Goal: Navigation & Orientation: Find specific page/section

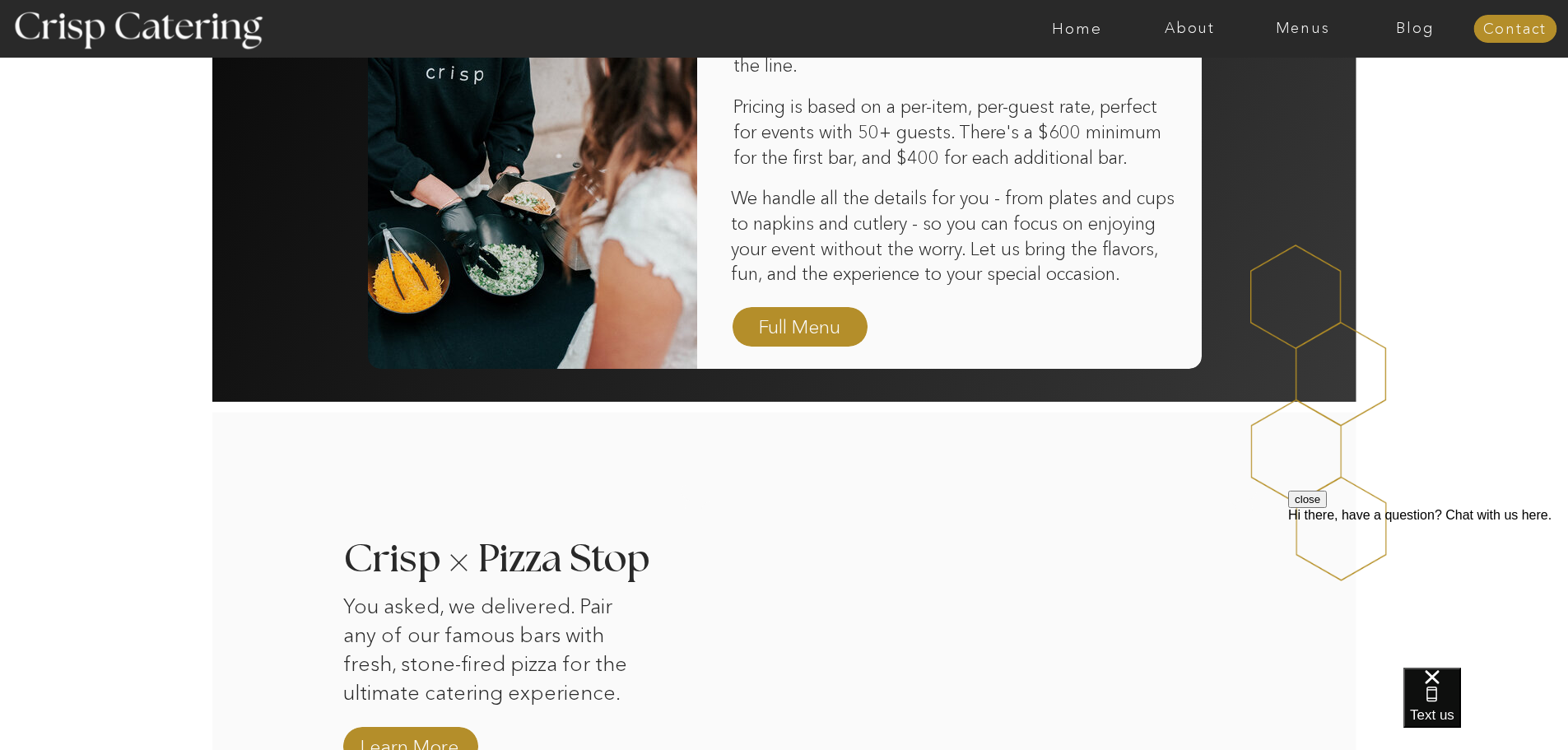
scroll to position [1071, 0]
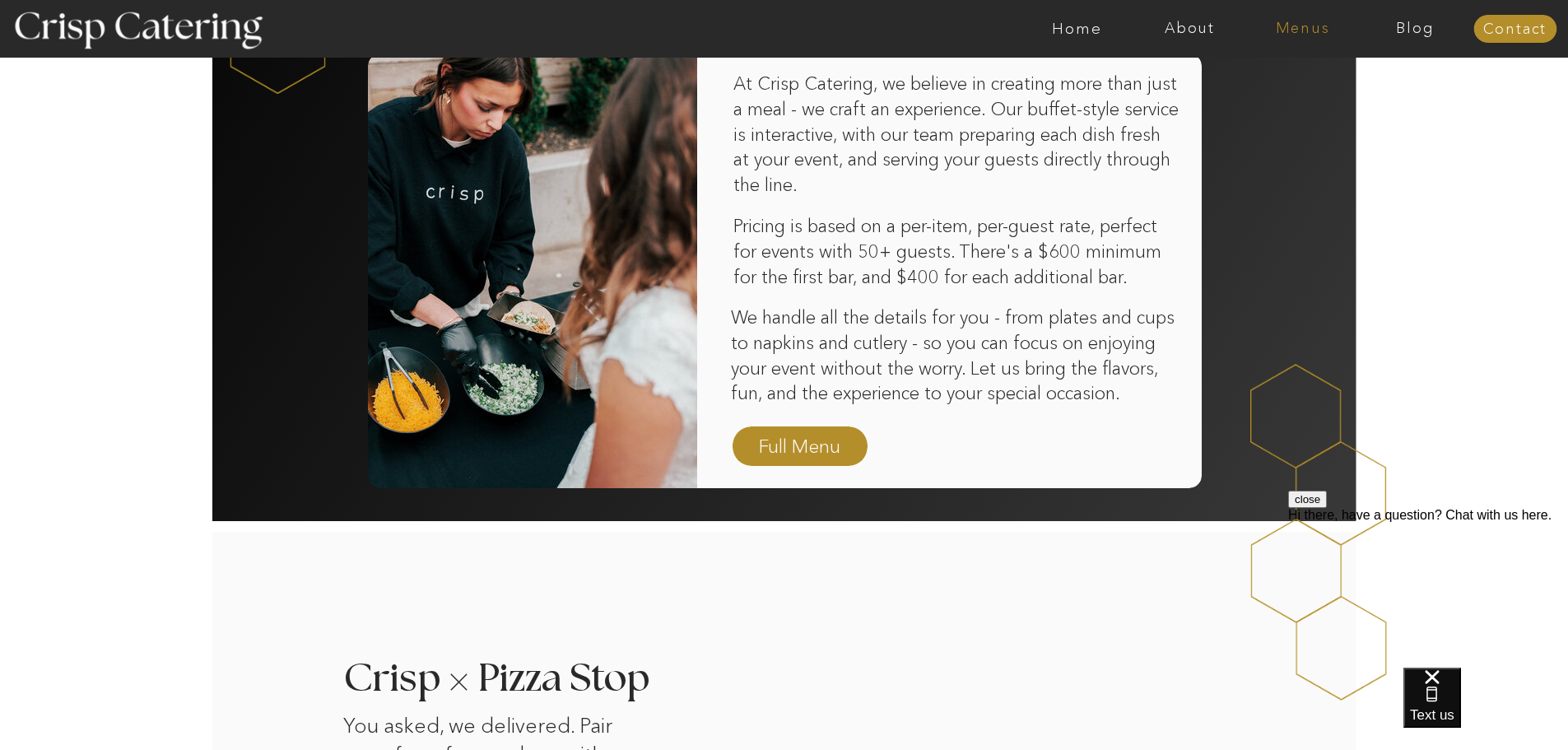
click at [1300, 27] on nav "Menus" at bounding box center [1302, 28] width 113 height 16
click at [1305, 98] on nav "Winter (Sep-Feb)" at bounding box center [1302, 97] width 135 height 15
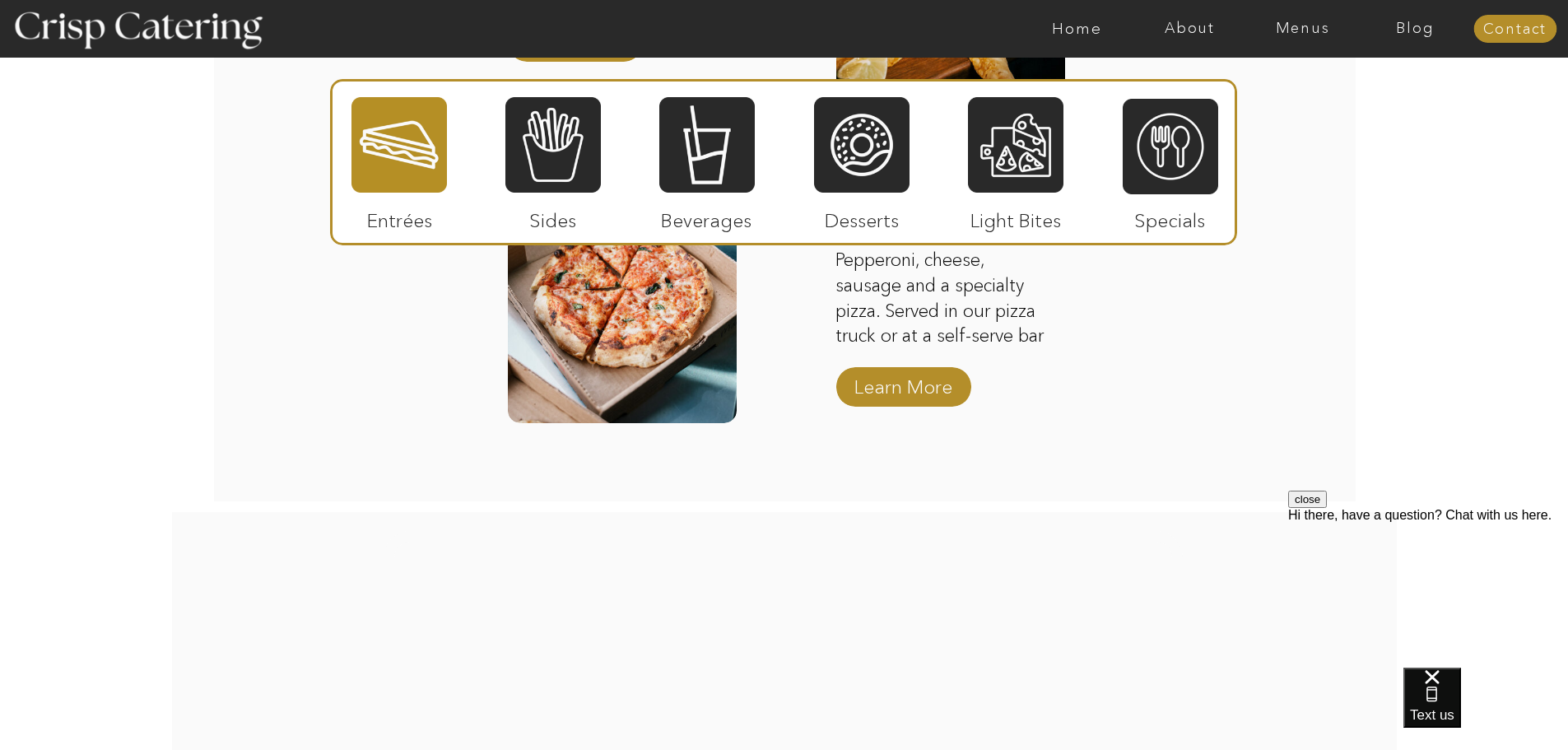
scroll to position [2529, 0]
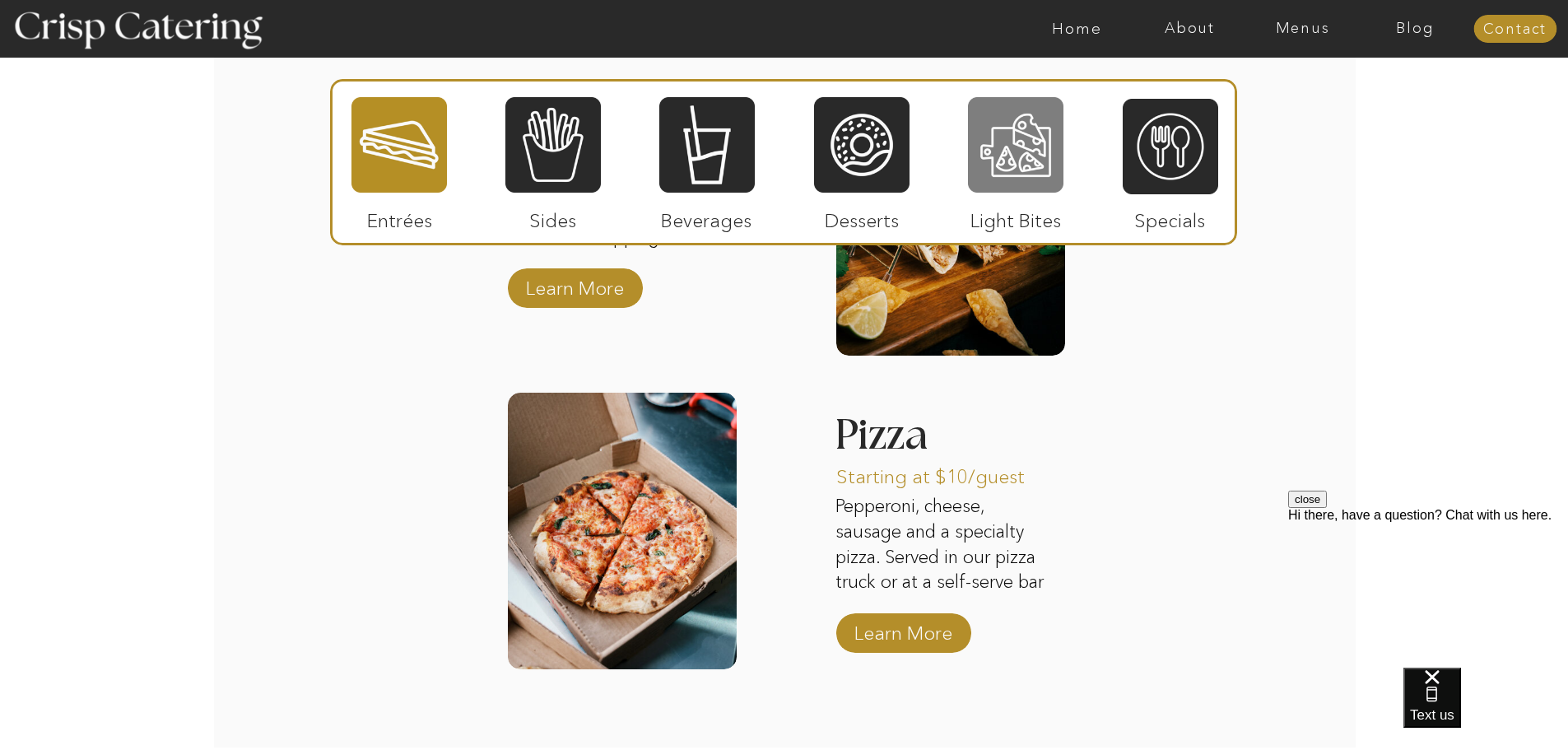
click at [1037, 158] on div at bounding box center [1014, 144] width 95 height 99
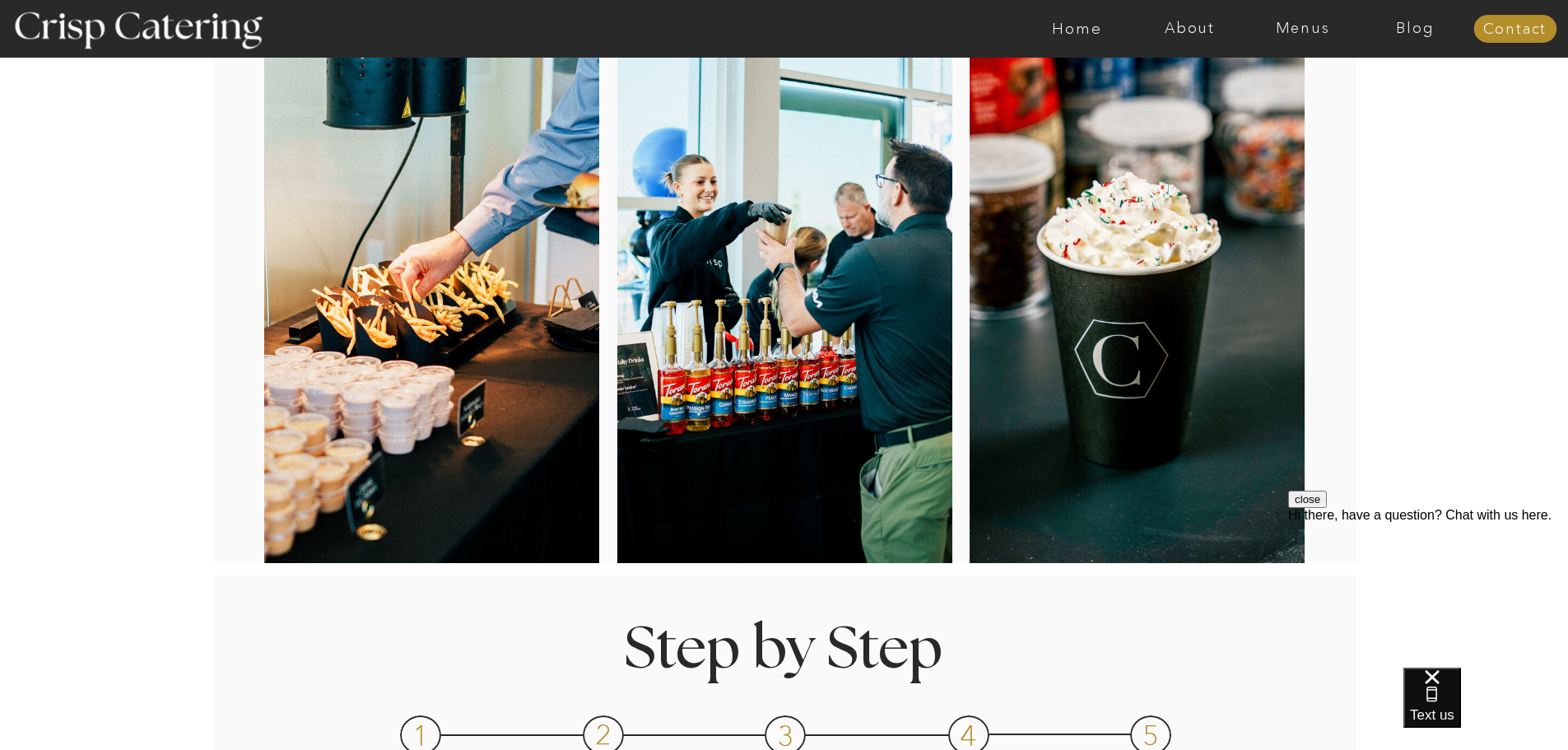
scroll to position [0, 0]
